Goal: Task Accomplishment & Management: Manage account settings

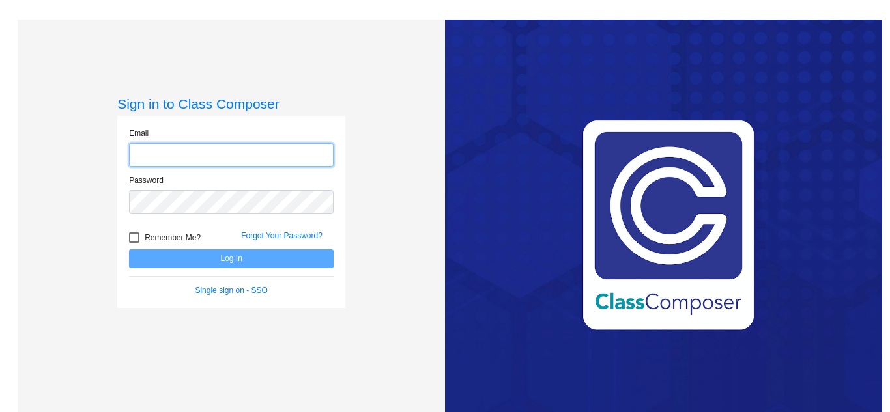
type input "[EMAIL_ADDRESS][DOMAIN_NAME]"
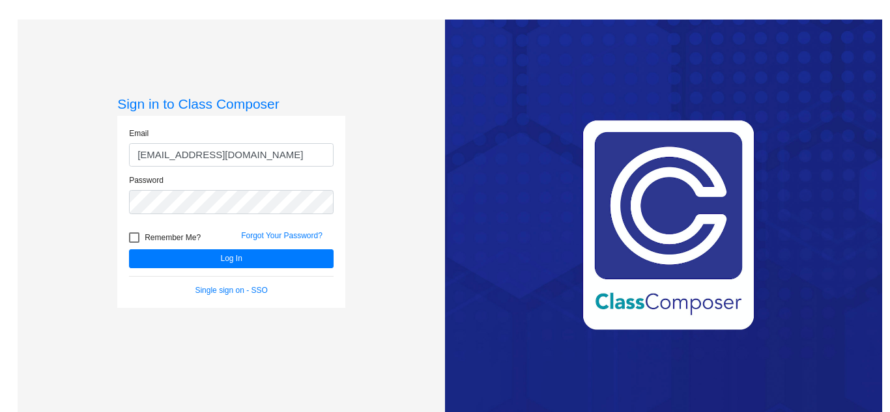
click at [393, 229] on div "Sign in to Class Composer Email [EMAIL_ADDRESS][DOMAIN_NAME] Password Remember …" at bounding box center [231, 226] width 427 height 412
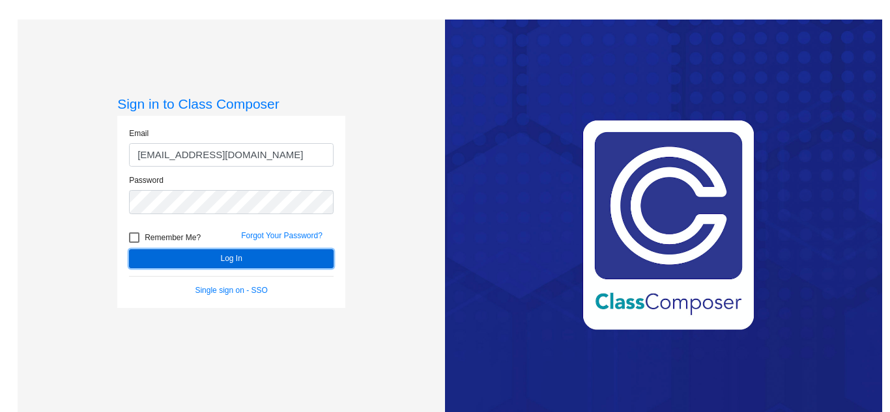
click at [281, 260] on button "Log In" at bounding box center [231, 258] width 205 height 19
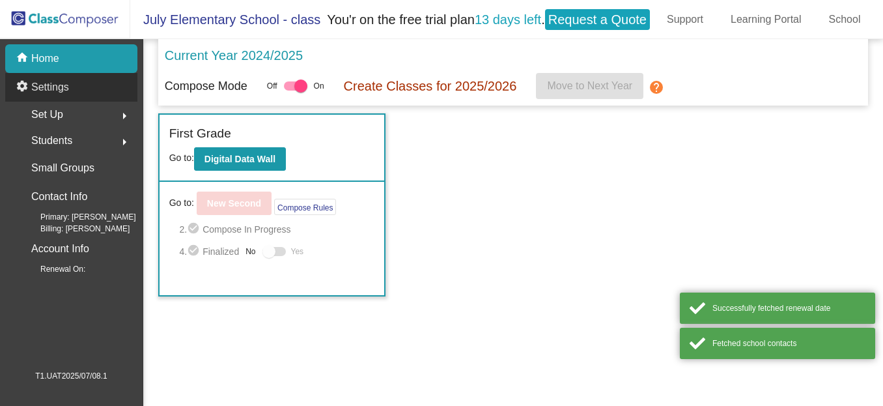
click at [109, 83] on div "settings Settings" at bounding box center [71, 87] width 132 height 29
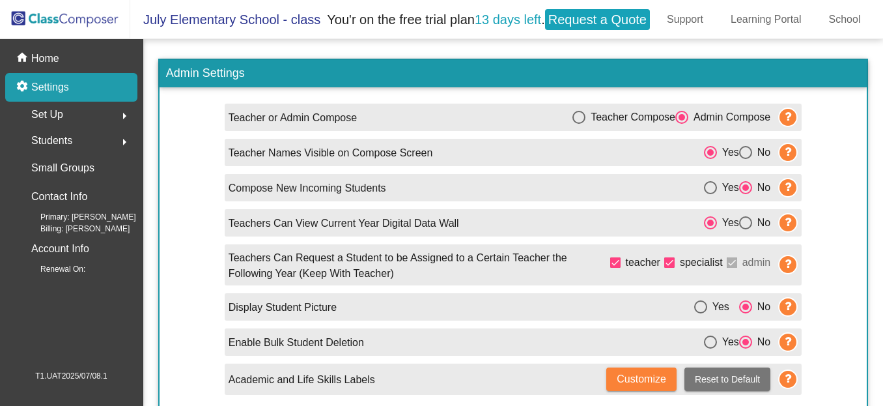
scroll to position [7, 0]
click at [627, 385] on div "Academic and Life Skills Labels Customize Reset to Default" at bounding box center [514, 378] width 578 height 31
click at [632, 373] on span "Customize" at bounding box center [642, 378] width 50 height 11
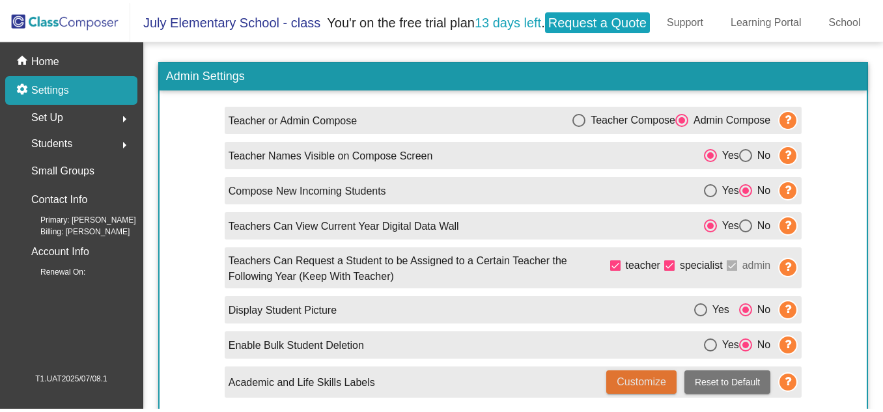
scroll to position [0, 0]
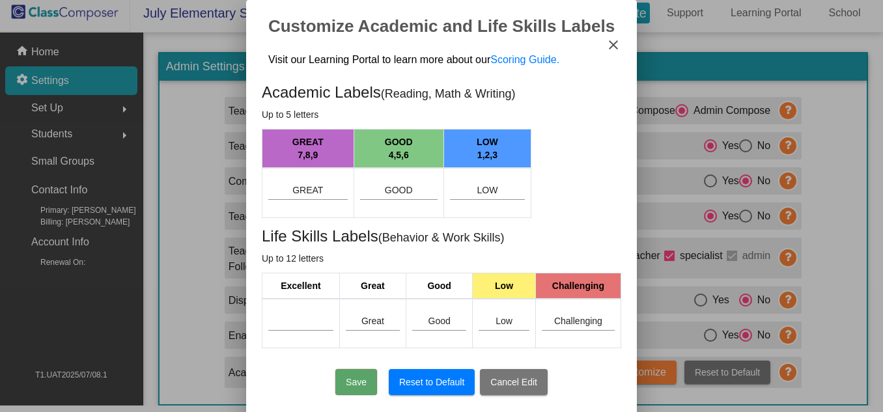
click at [616, 40] on mat-icon "close" at bounding box center [614, 45] width 16 height 16
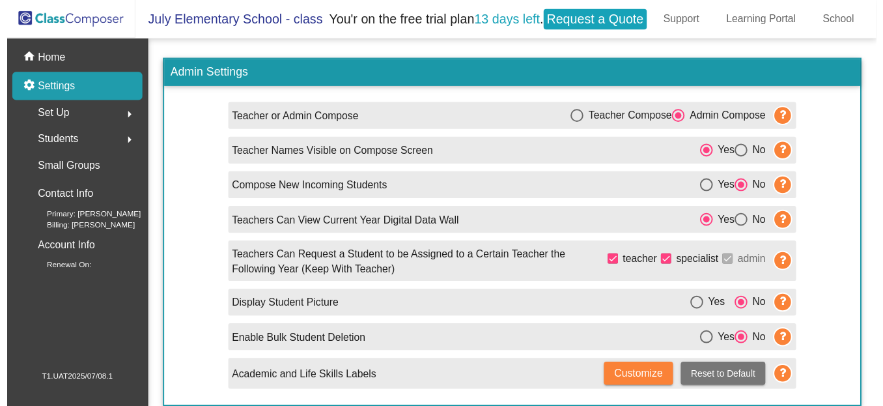
scroll to position [7, 0]
